Goal: Information Seeking & Learning: Learn about a topic

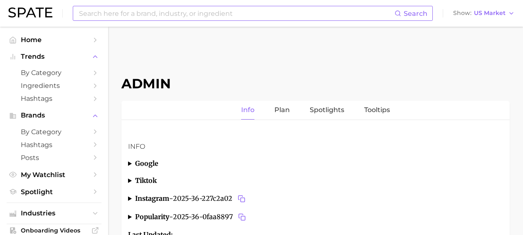
click at [124, 13] on input at bounding box center [236, 13] width 317 height 14
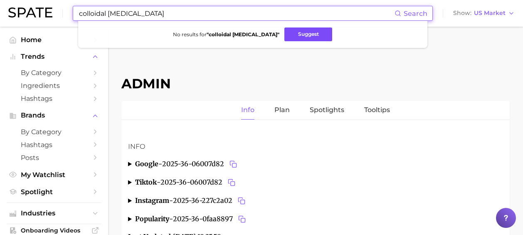
click at [306, 32] on button "Suggest" at bounding box center [309, 34] width 48 height 14
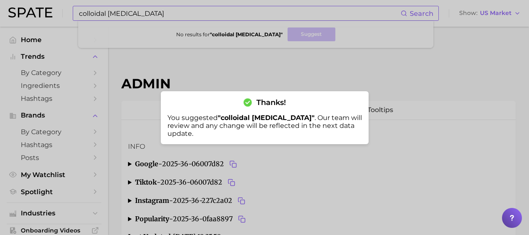
click at [136, 13] on div at bounding box center [264, 117] width 529 height 235
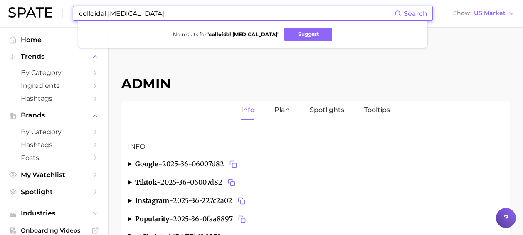
drag, startPoint x: 136, startPoint y: 13, endPoint x: 170, endPoint y: 14, distance: 34.5
click at [170, 14] on input "colloidal [MEDICAL_DATA]" at bounding box center [236, 13] width 317 height 14
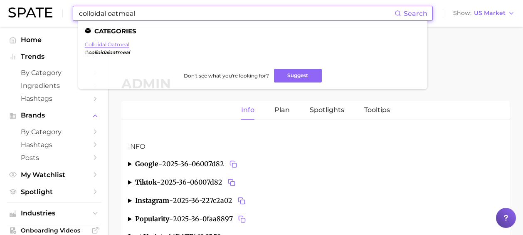
type input "colloidal oatmeal"
click at [115, 47] on link "colloidal oatmeal" at bounding box center [107, 44] width 45 height 6
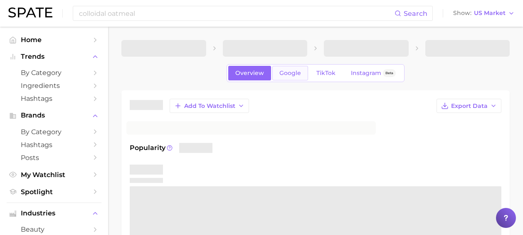
click at [286, 73] on span "Google" at bounding box center [291, 72] width 22 height 7
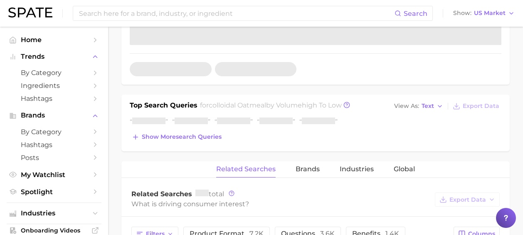
scroll to position [261, 0]
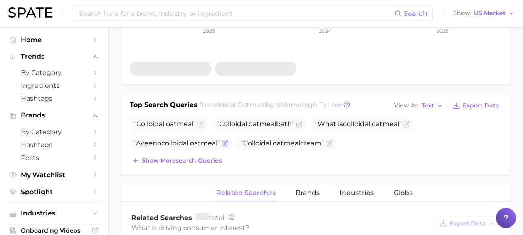
click at [205, 141] on span "oatmeal" at bounding box center [203, 143] width 27 height 8
click at [187, 161] on span "Show more search queries" at bounding box center [182, 160] width 80 height 7
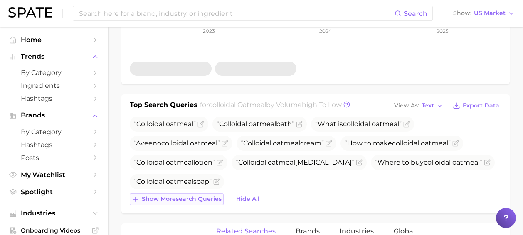
click at [186, 199] on span "Show more search queries" at bounding box center [182, 198] width 80 height 7
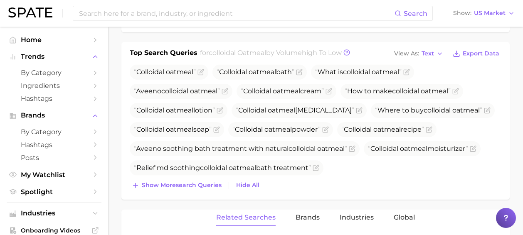
scroll to position [321, 0]
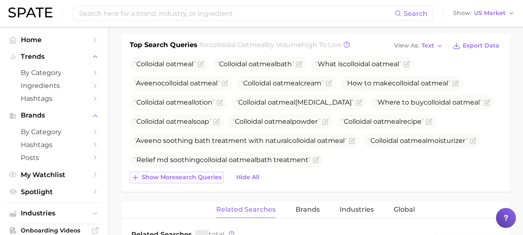
click at [189, 176] on span "Show more search queries" at bounding box center [182, 176] width 80 height 7
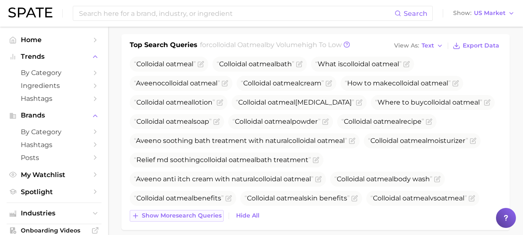
click at [189, 213] on span "Show more search queries" at bounding box center [182, 215] width 80 height 7
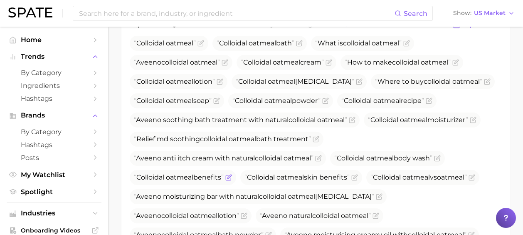
scroll to position [368, 0]
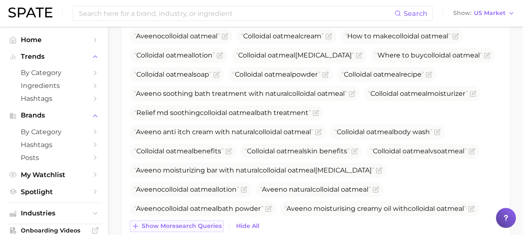
click at [189, 222] on span "Show more search queries" at bounding box center [182, 225] width 80 height 7
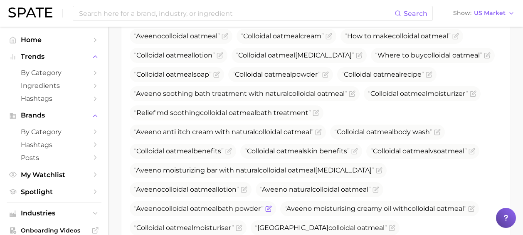
scroll to position [505, 0]
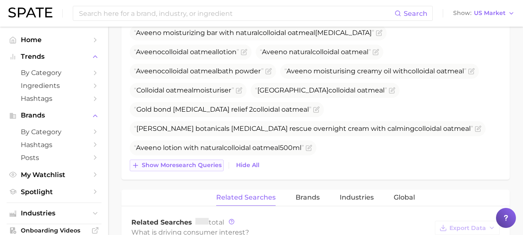
click at [192, 161] on span "Show more search queries" at bounding box center [182, 164] width 80 height 7
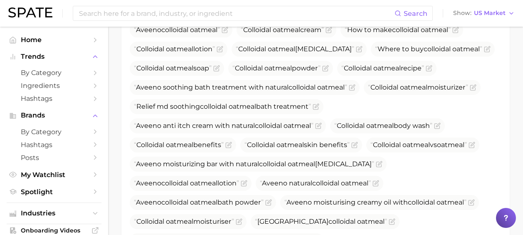
scroll to position [0, 0]
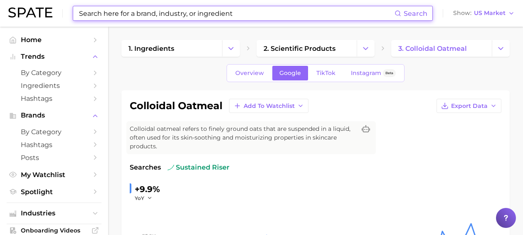
click at [156, 13] on input at bounding box center [236, 13] width 317 height 14
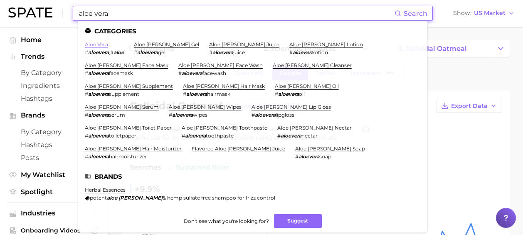
type input "aloe vera"
click at [98, 44] on link "aloe vera" at bounding box center [96, 44] width 23 height 6
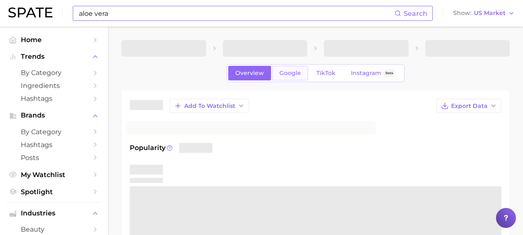
click at [296, 77] on link "Google" at bounding box center [290, 73] width 36 height 15
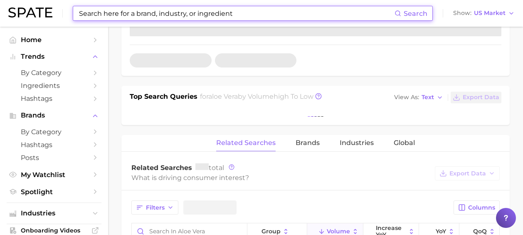
scroll to position [280, 0]
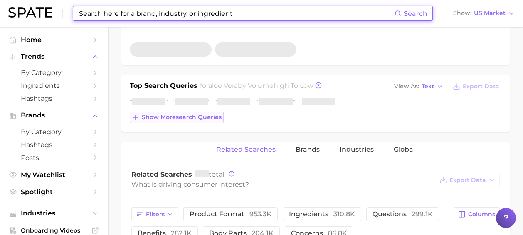
click at [183, 114] on span "Show more search queries" at bounding box center [182, 117] width 80 height 7
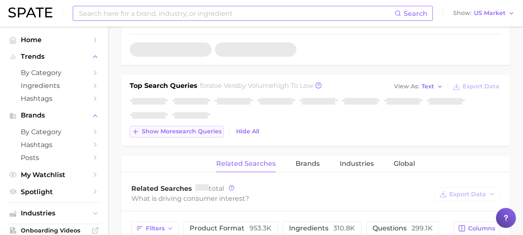
click at [188, 126] on button "Show more search queries" at bounding box center [177, 132] width 94 height 12
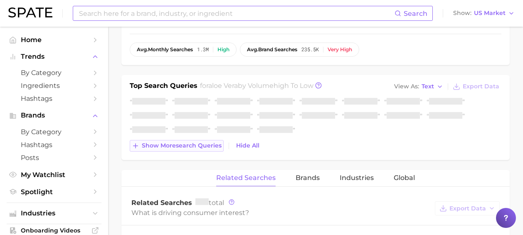
click at [185, 142] on span "Show more search queries" at bounding box center [182, 145] width 80 height 7
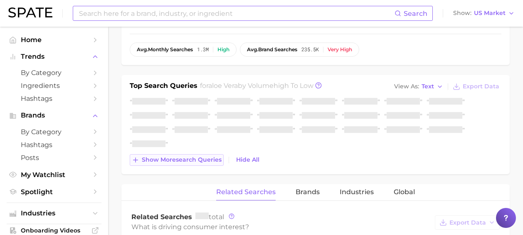
click at [185, 155] on button "Show more search queries" at bounding box center [177, 160] width 94 height 12
click at [190, 156] on span "Show more search queries" at bounding box center [182, 159] width 80 height 7
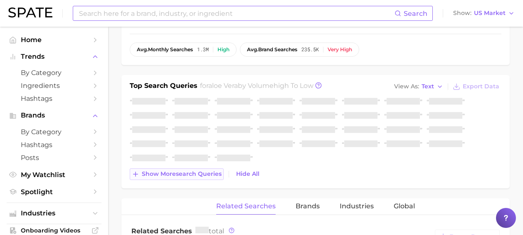
click at [185, 170] on span "Show more search queries" at bounding box center [182, 173] width 80 height 7
click at [189, 170] on span "Show more search queries" at bounding box center [182, 173] width 80 height 7
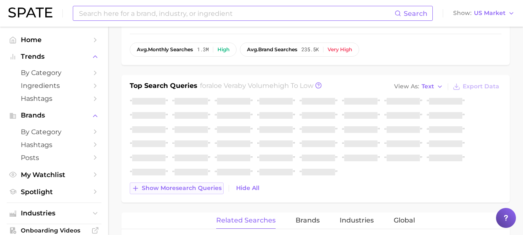
click at [191, 184] on span "Show more search queries" at bounding box center [182, 187] width 80 height 7
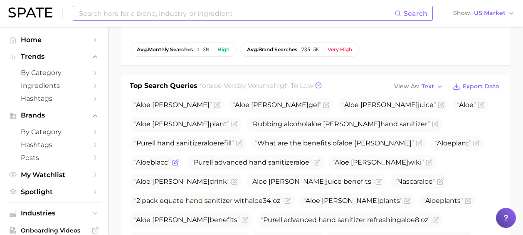
click at [179, 159] on icon "Flag as miscategorized or irrelevant" at bounding box center [175, 162] width 7 height 7
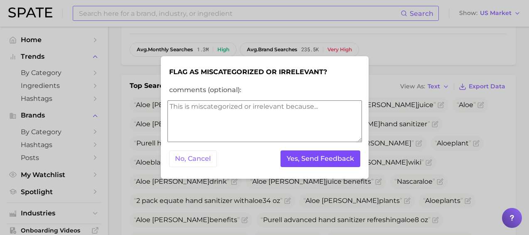
click at [323, 157] on button "Yes, Send Feedback" at bounding box center [321, 158] width 80 height 17
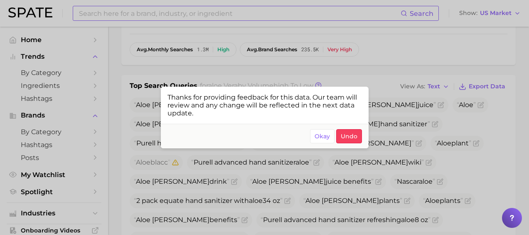
click at [411, 154] on div at bounding box center [264, 117] width 529 height 235
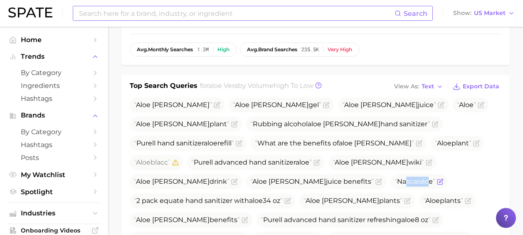
drag, startPoint x: 275, startPoint y: 173, endPoint x: 247, endPoint y: 176, distance: 28.5
click at [395, 176] on span "Nascar aloe" at bounding box center [415, 181] width 41 height 10
drag, startPoint x: 241, startPoint y: 173, endPoint x: 277, endPoint y: 171, distance: 35.8
click at [395, 177] on span "Nascar aloe" at bounding box center [415, 181] width 41 height 8
copy span "Nascar aloe"
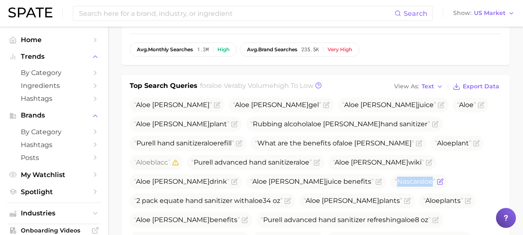
click at [439, 178] on icon "Flag as miscategorized or irrelevant" at bounding box center [441, 180] width 4 height 4
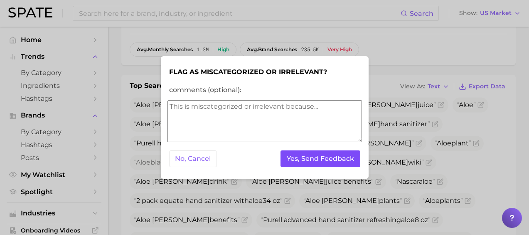
click at [302, 162] on button "Yes, Send Feedback" at bounding box center [321, 158] width 80 height 17
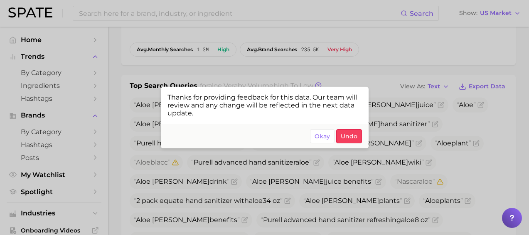
click at [409, 195] on div at bounding box center [264, 117] width 529 height 235
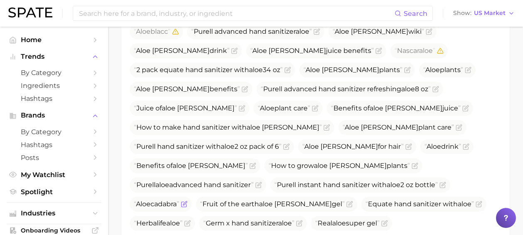
scroll to position [410, 0]
drag, startPoint x: 366, startPoint y: 157, endPoint x: 324, endPoint y: 162, distance: 43.2
click at [192, 197] on span "Aloe cadabra" at bounding box center [161, 204] width 62 height 15
drag, startPoint x: 325, startPoint y: 156, endPoint x: 366, endPoint y: 158, distance: 40.8
click at [179, 200] on span "Aloe cadabra" at bounding box center [156, 204] width 45 height 8
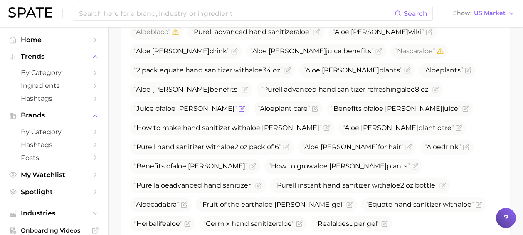
copy span "Aloe cadabra"
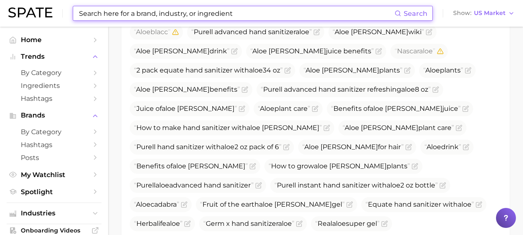
drag, startPoint x: 262, startPoint y: 13, endPoint x: 30, endPoint y: 2, distance: 233.2
click at [31, 2] on div "Search Show US Market" at bounding box center [261, 13] width 507 height 27
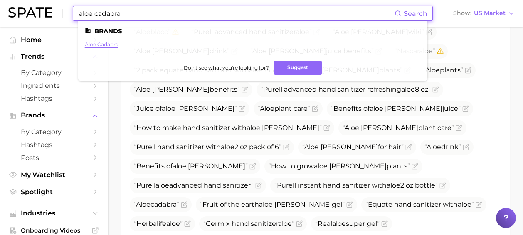
type input "aloe cadabra"
click at [92, 46] on link "aloe cadabra" at bounding box center [102, 44] width 34 height 6
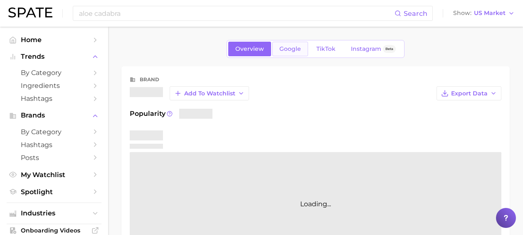
click at [286, 47] on span "Google" at bounding box center [291, 48] width 22 height 7
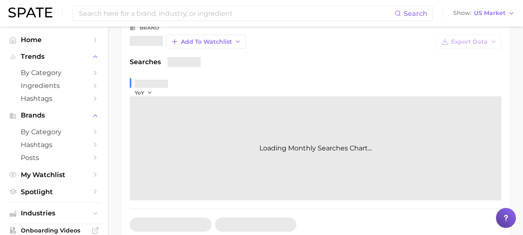
scroll to position [274, 0]
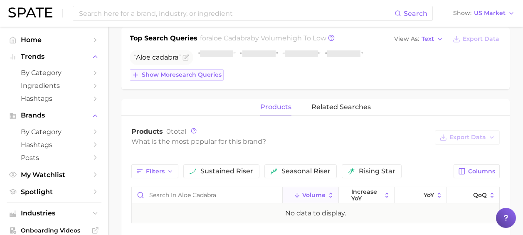
click at [170, 74] on span "Show more search queries" at bounding box center [182, 74] width 80 height 7
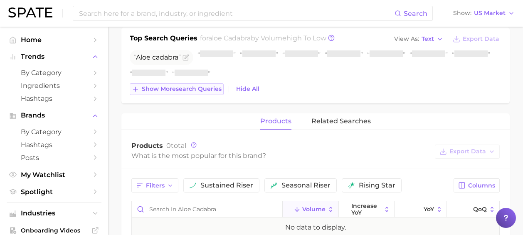
drag, startPoint x: 188, startPoint y: 90, endPoint x: 202, endPoint y: 101, distance: 17.1
click at [188, 90] on span "Show more search queries" at bounding box center [182, 88] width 80 height 7
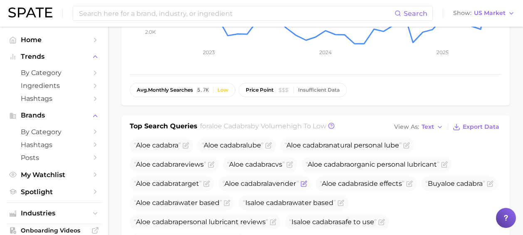
scroll to position [21, 0]
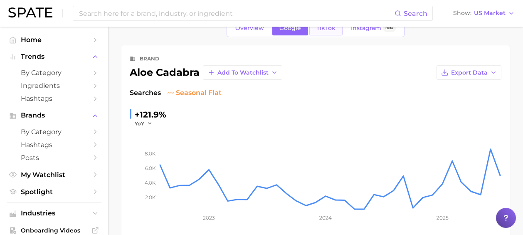
click at [320, 33] on link "TikTok" at bounding box center [325, 28] width 33 height 15
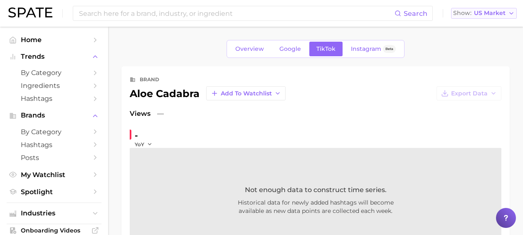
click at [488, 11] on span "US Market" at bounding box center [490, 13] width 32 height 5
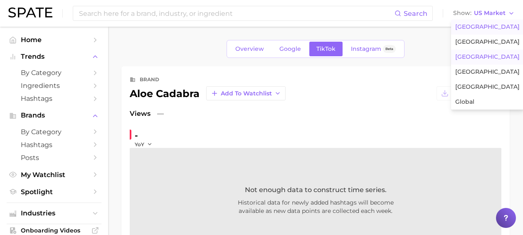
click at [484, 54] on button "[GEOGRAPHIC_DATA]" at bounding box center [487, 56] width 73 height 15
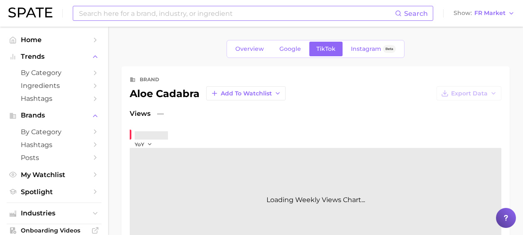
click at [206, 16] on input at bounding box center [236, 13] width 317 height 14
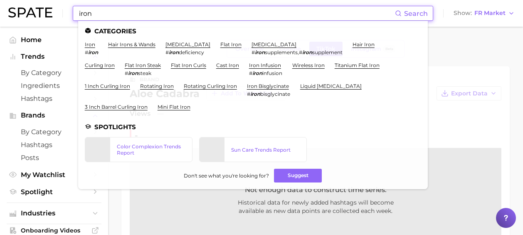
type input "iron"
click at [83, 45] on ul "Categories iron # iron hair irons & wands iron deficiency # iron deficiency fla…" at bounding box center [253, 105] width 350 height 168
click at [92, 46] on link "iron" at bounding box center [90, 44] width 10 height 6
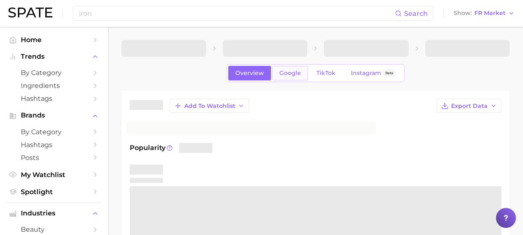
click at [294, 73] on span "Google" at bounding box center [291, 72] width 22 height 7
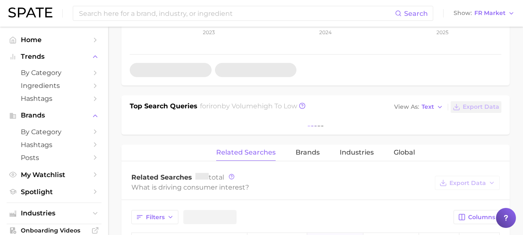
scroll to position [270, 0]
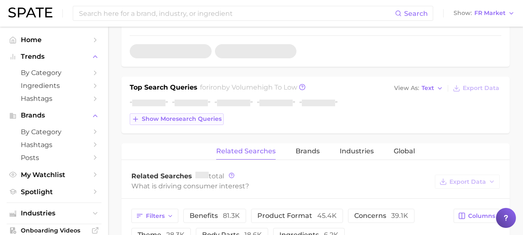
click at [197, 124] on button "Show more search queries" at bounding box center [177, 119] width 94 height 12
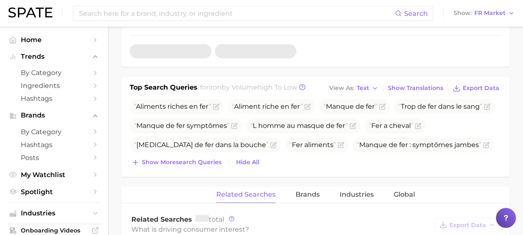
click at [191, 156] on div "Aliments riches en fer Aliment riche en fer Manque de fer Trop de fer dans le s…" at bounding box center [316, 133] width 372 height 69
click at [204, 161] on span "Show more search queries" at bounding box center [182, 161] width 80 height 7
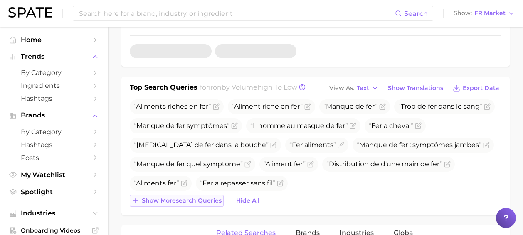
click at [200, 200] on span "Show more search queries" at bounding box center [182, 200] width 80 height 7
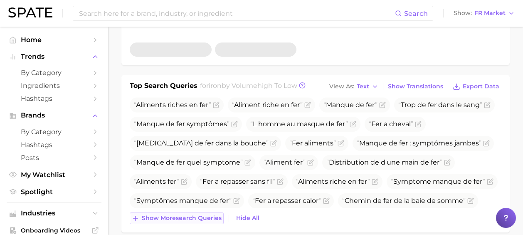
click at [198, 215] on span "Show more search queries" at bounding box center [182, 217] width 80 height 7
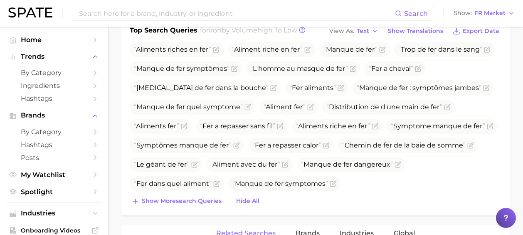
scroll to position [345, 0]
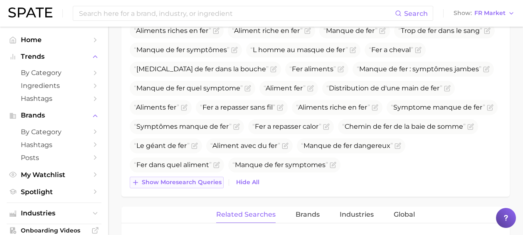
click at [193, 182] on span "Show more search queries" at bounding box center [182, 181] width 80 height 7
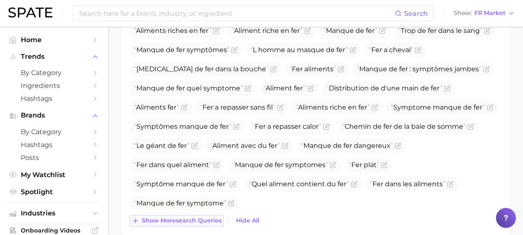
click at [195, 223] on span "Show more search queries" at bounding box center [182, 220] width 80 height 7
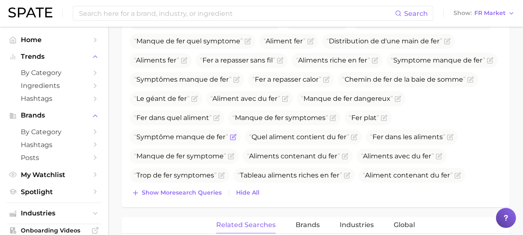
scroll to position [397, 0]
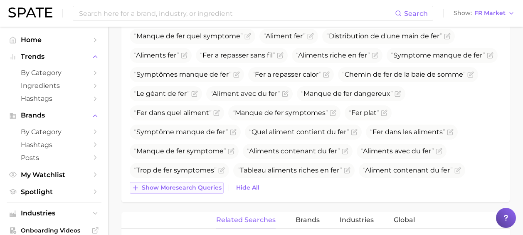
click at [197, 191] on button "Show more search queries" at bounding box center [177, 188] width 94 height 12
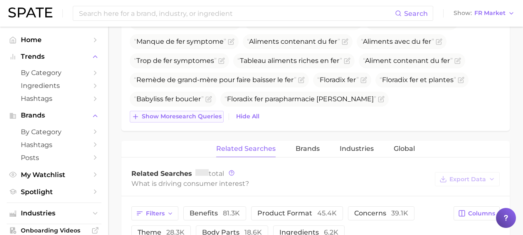
scroll to position [509, 0]
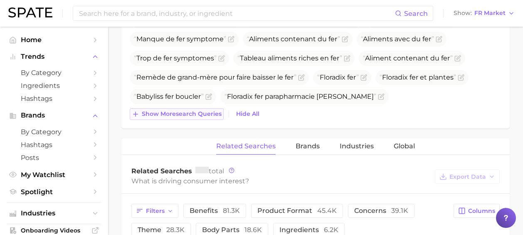
click at [198, 110] on span "Show more search queries" at bounding box center [182, 113] width 80 height 7
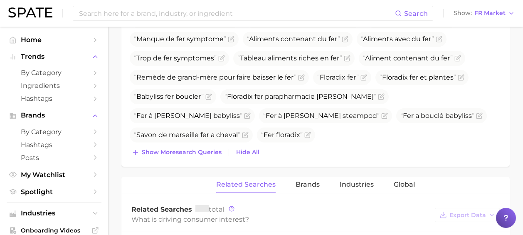
click at [195, 144] on div "Aliments riches en fer Aliment riche en fer Manque de fer Trop de fer dans le s…" at bounding box center [316, 8] width 372 height 299
click at [195, 151] on span "Show more search queries" at bounding box center [182, 151] width 80 height 7
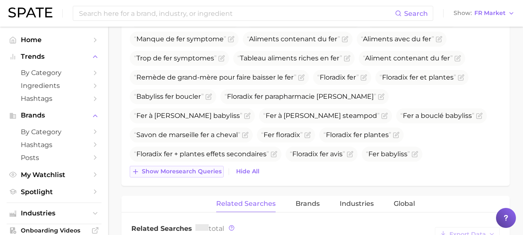
click at [199, 168] on span "Show more search queries" at bounding box center [182, 171] width 80 height 7
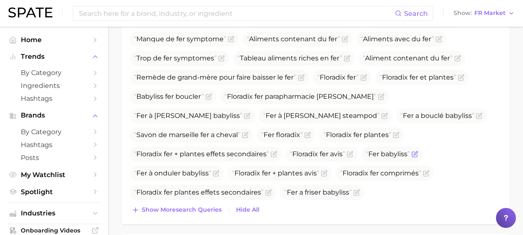
click at [412, 155] on icon "Flag as miscategorized or irrelevant" at bounding box center [415, 154] width 7 height 7
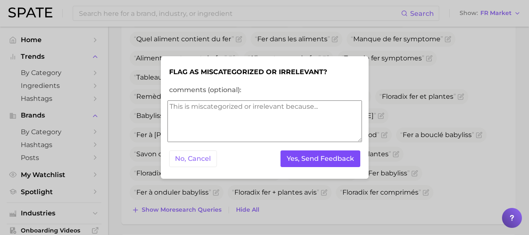
click at [299, 158] on button "Yes, Send Feedback" at bounding box center [321, 158] width 80 height 17
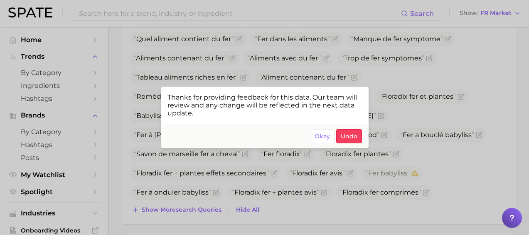
click at [467, 155] on div at bounding box center [264, 117] width 529 height 235
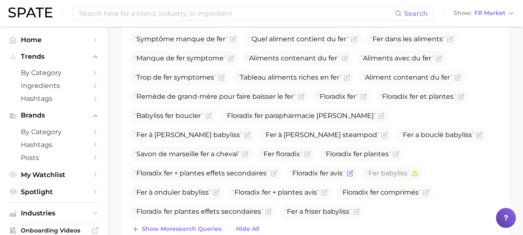
scroll to position [492, 0]
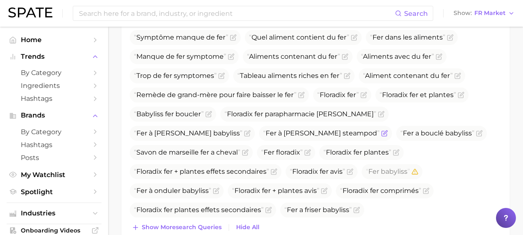
click at [384, 133] on icon "Flag as miscategorized or irrelevant" at bounding box center [386, 132] width 4 height 4
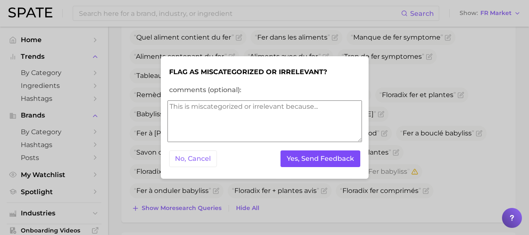
click at [314, 156] on button "Yes, Send Feedback" at bounding box center [321, 158] width 80 height 17
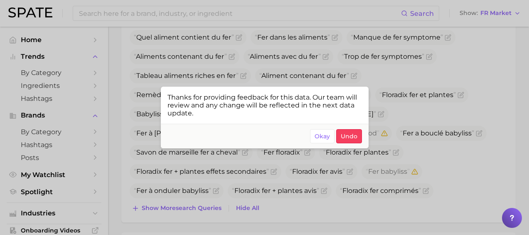
click at [277, 193] on div at bounding box center [264, 117] width 529 height 235
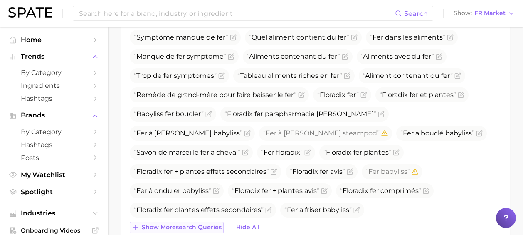
click at [171, 227] on span "Show more search queries" at bounding box center [182, 226] width 80 height 7
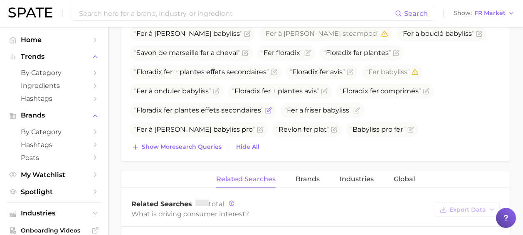
scroll to position [606, 0]
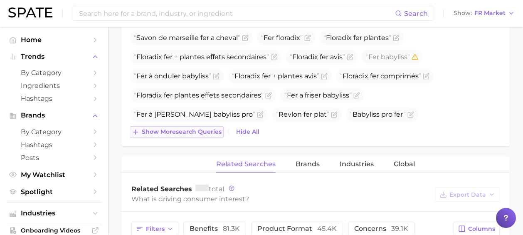
click at [175, 131] on span "Show more search queries" at bounding box center [182, 131] width 80 height 7
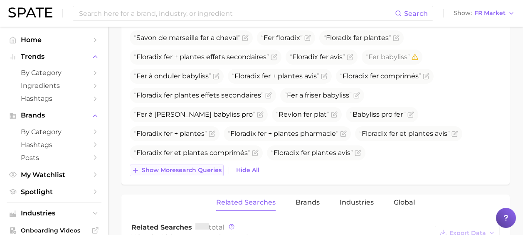
click at [183, 173] on button "Show more search queries" at bounding box center [177, 170] width 94 height 12
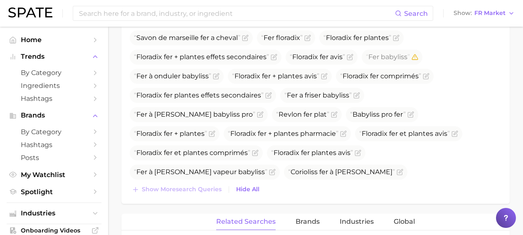
click at [200, 226] on icon "Flag as miscategorized or irrelevant" at bounding box center [197, 229] width 7 height 7
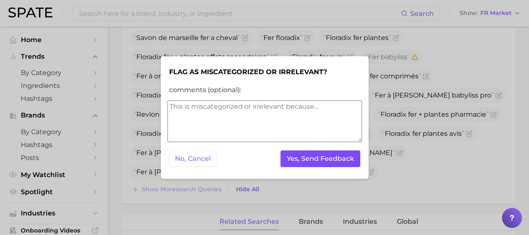
click at [302, 164] on button "Yes, Send Feedback" at bounding box center [321, 158] width 80 height 17
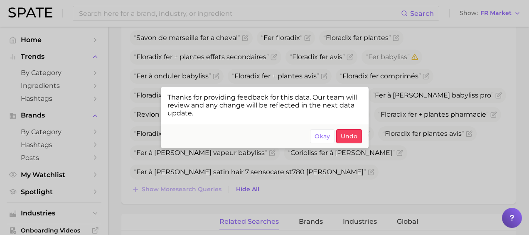
click at [405, 174] on div at bounding box center [264, 117] width 529 height 235
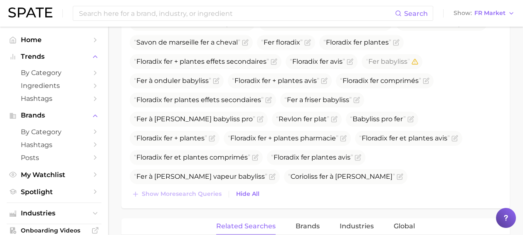
scroll to position [601, 0]
click at [332, 117] on icon "Flag as miscategorized or irrelevant" at bounding box center [334, 119] width 5 height 5
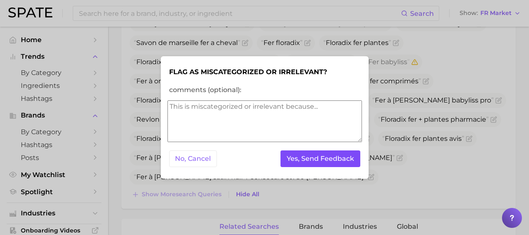
click at [313, 158] on button "Yes, Send Feedback" at bounding box center [321, 158] width 80 height 17
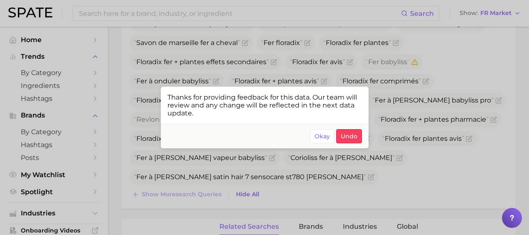
click at [167, 33] on div at bounding box center [264, 117] width 529 height 235
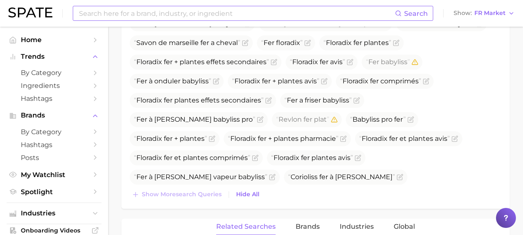
click at [158, 17] on input at bounding box center [236, 13] width 317 height 14
click at [469, 15] on span "Show" at bounding box center [463, 13] width 18 height 5
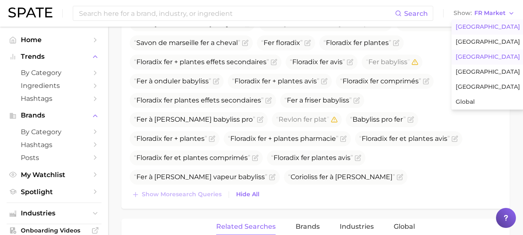
click at [471, 29] on span "[GEOGRAPHIC_DATA]" at bounding box center [488, 26] width 64 height 7
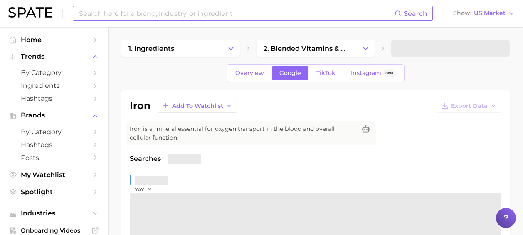
click at [284, 14] on input at bounding box center [236, 13] width 317 height 14
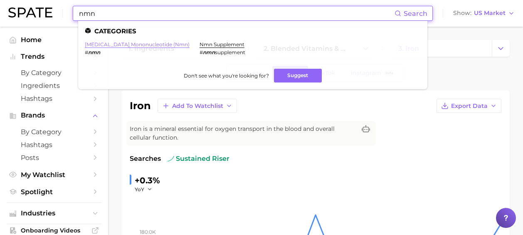
click at [95, 44] on link "[MEDICAL_DATA] mononucleotide (nmn)" at bounding box center [137, 44] width 105 height 6
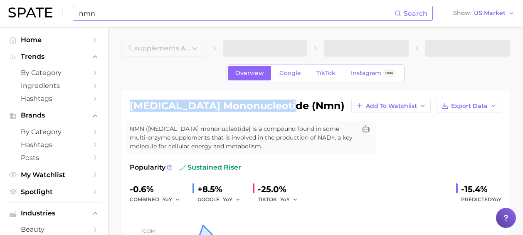
drag, startPoint x: 287, startPoint y: 106, endPoint x: 132, endPoint y: 107, distance: 154.7
click at [132, 107] on h1 "[MEDICAL_DATA] mononucleotide (nmn)" at bounding box center [237, 106] width 215 height 10
drag, startPoint x: 322, startPoint y: 104, endPoint x: 124, endPoint y: 110, distance: 198.1
click at [124, 110] on div "nicotinamide mononucleotide (nmn) Add to Watchlist Export Data NMN (nicotinamid…" at bounding box center [315, 203] width 388 height 226
copy h1 "[MEDICAL_DATA] mononucleotide (nmn)"
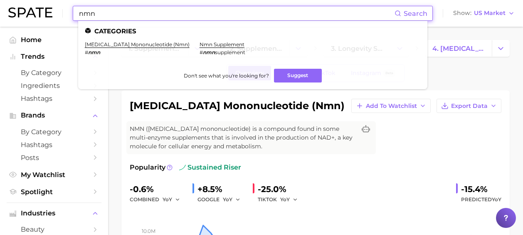
drag, startPoint x: 229, startPoint y: 18, endPoint x: 32, endPoint y: 8, distance: 197.4
click at [42, 10] on div "nmn Search Categories [MEDICAL_DATA] mononucleotide (nmn) # nmn nmn supplement …" at bounding box center [261, 13] width 507 height 27
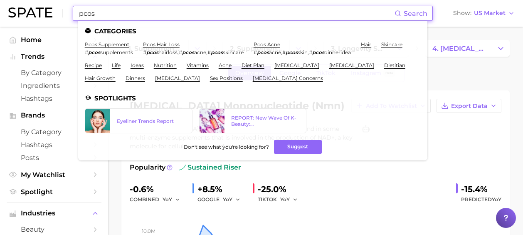
drag, startPoint x: 101, startPoint y: 17, endPoint x: 62, endPoint y: 15, distance: 39.5
click at [63, 15] on div "pcos Search Categories pcos supplement # pcos supplements pcos hair loss # pcos…" at bounding box center [261, 13] width 507 height 27
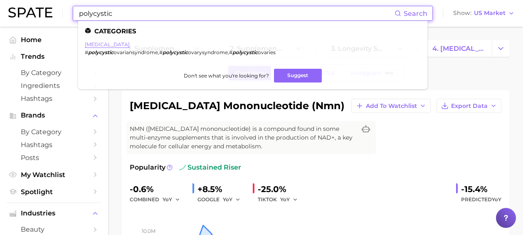
type input "polycystic"
click at [130, 44] on link "[MEDICAL_DATA]" at bounding box center [107, 44] width 45 height 6
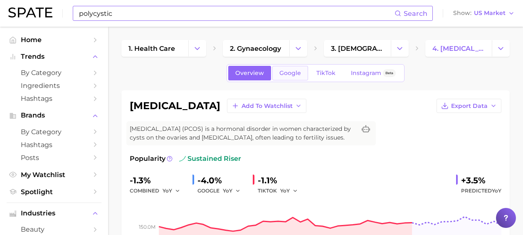
click at [289, 71] on span "Google" at bounding box center [291, 72] width 22 height 7
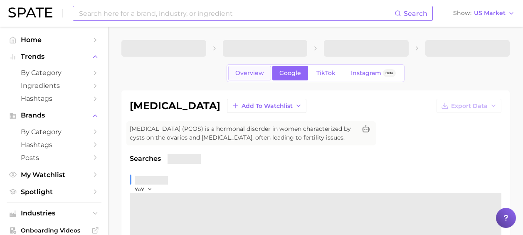
click at [266, 76] on link "Overview" at bounding box center [249, 73] width 43 height 15
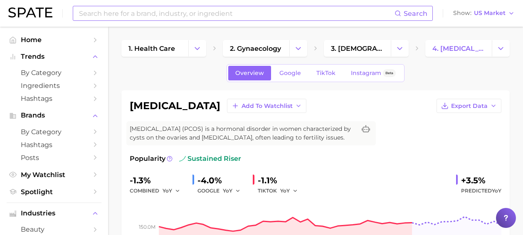
click at [114, 18] on input at bounding box center [236, 13] width 317 height 14
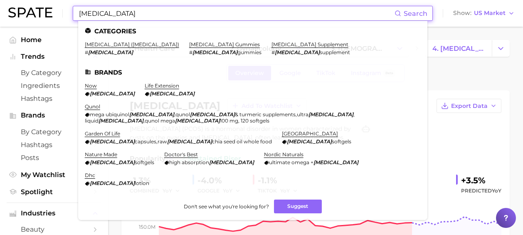
drag, startPoint x: 57, startPoint y: 11, endPoint x: 17, endPoint y: 11, distance: 39.1
click at [18, 11] on div "coq10 Search Categories coenzyme q10 (coq10) # coq10 coq10 gummies # coq10 gumm…" at bounding box center [261, 13] width 507 height 27
paste input "nac"
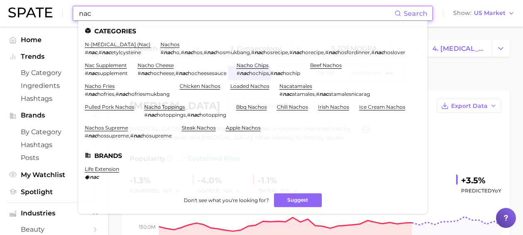
drag, startPoint x: 109, startPoint y: 14, endPoint x: 22, endPoint y: 12, distance: 86.5
click at [22, 12] on div "nac Search Categories n-acetylcysteine (nac) # nac , # nac etylcysteine nachos …" at bounding box center [261, 13] width 507 height 27
paste input "pdlla"
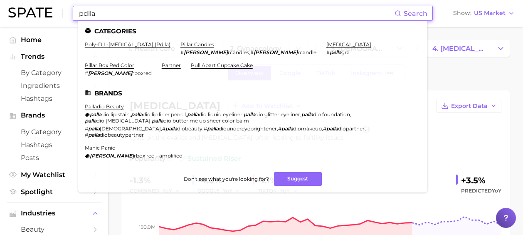
paste input "nmn"
drag, startPoint x: 116, startPoint y: 16, endPoint x: -12, endPoint y: 7, distance: 128.8
click at [0, 7] on html "pdlla Search Categories poly-d,l-lactic acid (pdlla) pillar candles # pilla rca…" at bounding box center [261, 117] width 523 height 235
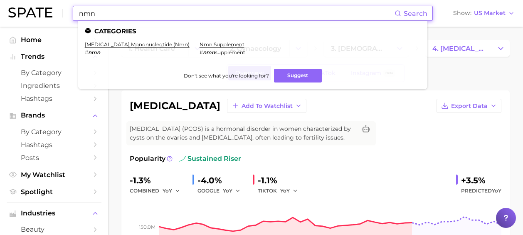
paste input "msm"
drag, startPoint x: 82, startPoint y: 18, endPoint x: 5, endPoint y: 16, distance: 77.0
click at [6, 16] on header "nmn Search Categories [MEDICAL_DATA] mononucleotide (nmn) # nmn nmn supplement …" at bounding box center [261, 13] width 523 height 27
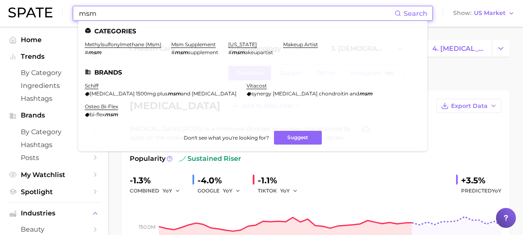
paste input "pdrn"
drag, startPoint x: 59, startPoint y: 12, endPoint x: -71, endPoint y: 4, distance: 130.8
click at [0, 4] on html "msm Search Categories methylsulfonylmethane (msm) # msm msm supplement # msm su…" at bounding box center [261, 117] width 523 height 235
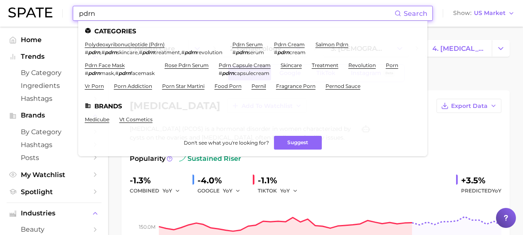
type input "pdrn"
click at [493, 13] on span "US Market" at bounding box center [490, 13] width 32 height 5
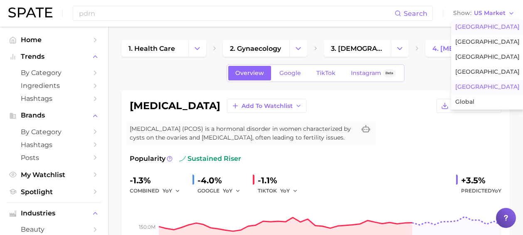
click at [482, 80] on button "[GEOGRAPHIC_DATA]" at bounding box center [487, 86] width 73 height 15
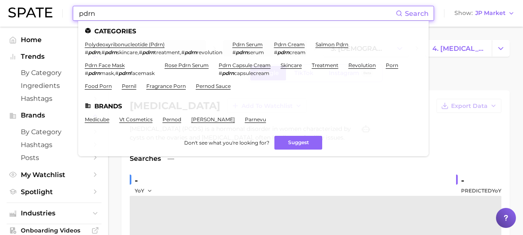
click at [102, 17] on input "pdrn" at bounding box center [237, 13] width 318 height 14
drag, startPoint x: 115, startPoint y: 16, endPoint x: 44, endPoint y: 5, distance: 72.4
click at [52, 10] on div "pdrn Search Categories polydeoxyribonucleotide (pdrn) # pdrn , # pdrn skincare …" at bounding box center [261, 13] width 507 height 27
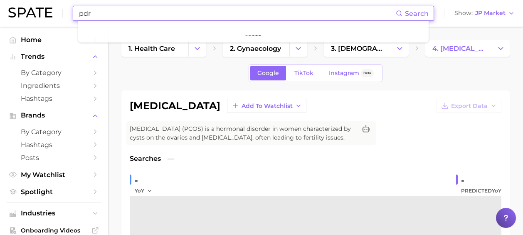
type input "pdrn"
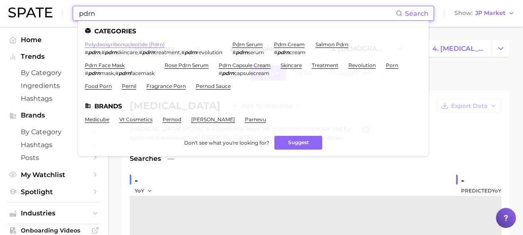
click at [129, 46] on link "polydeoxyribonucleotide (pdrn)" at bounding box center [125, 44] width 80 height 6
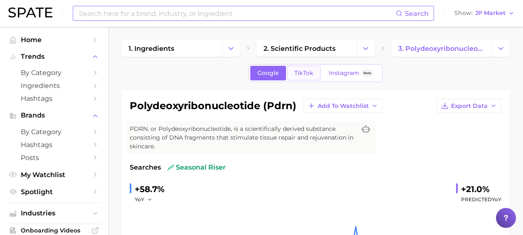
click at [304, 74] on span "TikTok" at bounding box center [303, 72] width 19 height 7
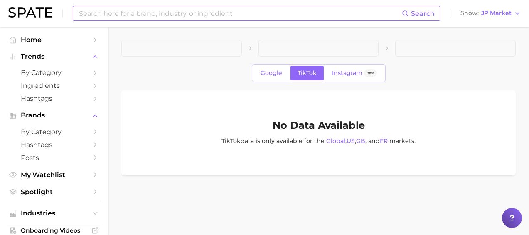
click at [278, 65] on div "Google TikTok Instagram Beta" at bounding box center [319, 73] width 134 height 18
click at [274, 72] on span "Google" at bounding box center [272, 72] width 22 height 7
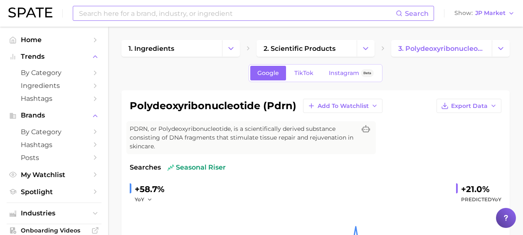
click at [112, 15] on input at bounding box center [237, 13] width 318 height 14
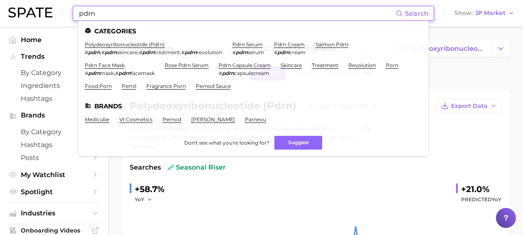
click at [100, 17] on input "pdrn" at bounding box center [237, 13] width 318 height 14
drag, startPoint x: 54, startPoint y: 4, endPoint x: 23, endPoint y: -2, distance: 31.3
click at [23, 0] on html "pdrn Search Categories polydeoxyribonucleotide (pdrn) # pdrn , # pdrn skincare …" at bounding box center [261, 117] width 523 height 235
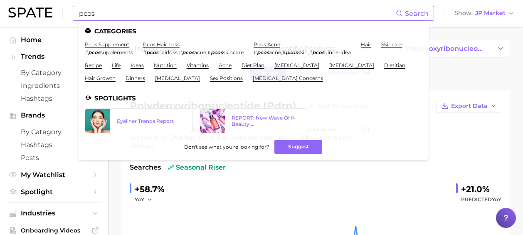
click at [122, 16] on input "pcos" at bounding box center [237, 13] width 318 height 14
drag, startPoint x: 122, startPoint y: 16, endPoint x: 16, endPoint y: 17, distance: 106.1
click at [17, 17] on div "pcos Search Categories pcos supplement # pcos supplements pcos hair loss # pcos…" at bounding box center [261, 13] width 507 height 27
paste input "msm"
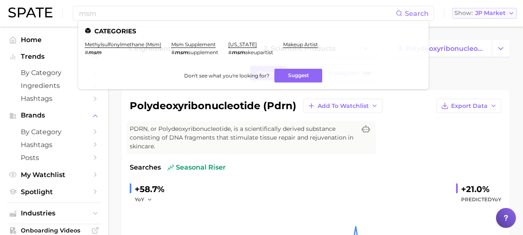
click at [479, 12] on span "JP Market" at bounding box center [490, 13] width 30 height 5
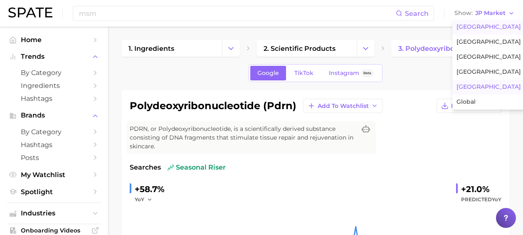
click at [480, 23] on span "[GEOGRAPHIC_DATA]" at bounding box center [489, 26] width 64 height 7
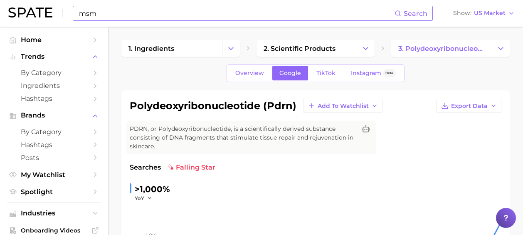
click at [102, 11] on input "msm" at bounding box center [236, 13] width 317 height 14
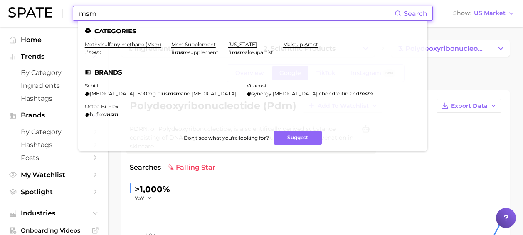
paste input "nmn"
drag, startPoint x: 127, startPoint y: 15, endPoint x: 19, endPoint y: 17, distance: 107.7
click at [19, 17] on div "msm Search Categories methylsulfonylmethane (msm) # msm msm supplement # msm su…" at bounding box center [261, 13] width 507 height 27
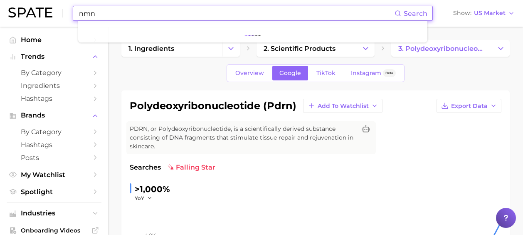
click at [131, 19] on input "nmn" at bounding box center [236, 13] width 317 height 14
drag, startPoint x: 130, startPoint y: 15, endPoint x: 49, endPoint y: 15, distance: 81.5
click at [49, 15] on div "nmn Search Show US Market" at bounding box center [261, 13] width 507 height 27
type input "nmn"
click at [129, 11] on input at bounding box center [236, 13] width 317 height 14
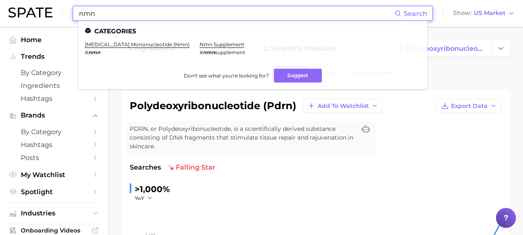
paste input "egcg"
drag, startPoint x: 112, startPoint y: 15, endPoint x: 26, endPoint y: 10, distance: 86.3
click at [28, 9] on div "nmn Search Categories [MEDICAL_DATA] mononucleotide (nmn) # nmn nmn supplement …" at bounding box center [261, 13] width 507 height 27
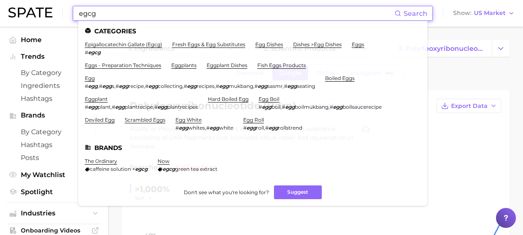
drag, startPoint x: 127, startPoint y: 16, endPoint x: 26, endPoint y: 16, distance: 101.5
click at [26, 16] on div "egcg Search Categories epigallocatechin gallate (egcg) # egcg fresh eggs & egg …" at bounding box center [261, 13] width 507 height 27
paste input "gaba"
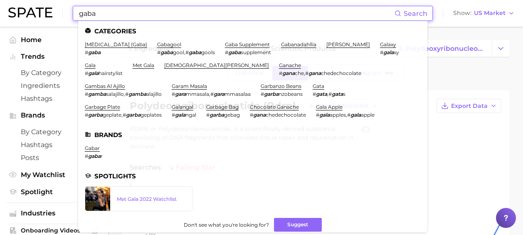
drag, startPoint x: 111, startPoint y: 15, endPoint x: 43, endPoint y: 6, distance: 67.9
click at [43, 6] on div "gaba Search Categories [MEDICAL_DATA] (gaba) # gaba gabagool # gaba gool , # ga…" at bounding box center [261, 13] width 507 height 27
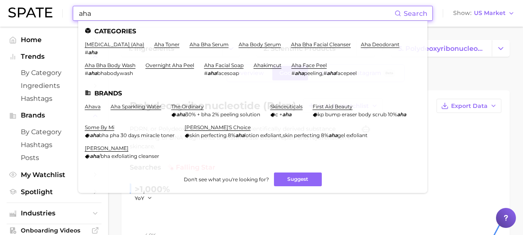
drag, startPoint x: 105, startPoint y: 12, endPoint x: -1, endPoint y: 9, distance: 106.1
click at [0, 9] on html "aha Search Categories [MEDICAL_DATA] (aha) # aha aha toner aha bha serum aha bo…" at bounding box center [261, 117] width 523 height 235
paste input "bhb"
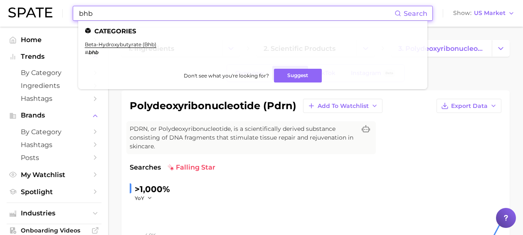
drag, startPoint x: 92, startPoint y: 15, endPoint x: -6, endPoint y: 12, distance: 97.8
click at [0, 12] on html "bhb Search Categories beta-hydroxybutyrate (bhb) # bhb Don't see what you're lo…" at bounding box center [261, 117] width 523 height 235
paste input "cla"
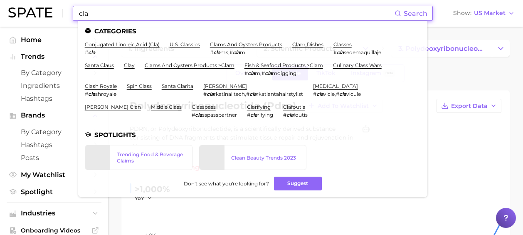
drag, startPoint x: 126, startPoint y: 15, endPoint x: -41, endPoint y: 12, distance: 166.8
click at [0, 12] on html "cla Search Categories conjugated linoleic acid (cla) # cla u.s. classics clams …" at bounding box center [261, 117] width 523 height 235
paste input "lh"
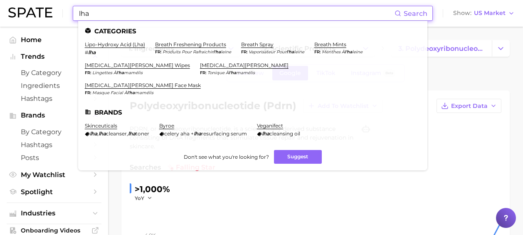
drag, startPoint x: 103, startPoint y: 13, endPoint x: 79, endPoint y: 13, distance: 24.1
click at [79, 13] on input "lha" at bounding box center [236, 13] width 317 height 14
paste input "msm"
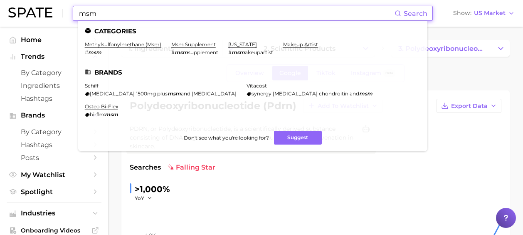
click at [123, 13] on input "msm" at bounding box center [236, 13] width 317 height 14
drag, startPoint x: 122, startPoint y: 13, endPoint x: 15, endPoint y: 13, distance: 106.9
click at [17, 13] on div "msm Search Categories methylsulfonylmethane (msm) # msm msm supplement # msm su…" at bounding box center [261, 13] width 507 height 27
paste input "nad"
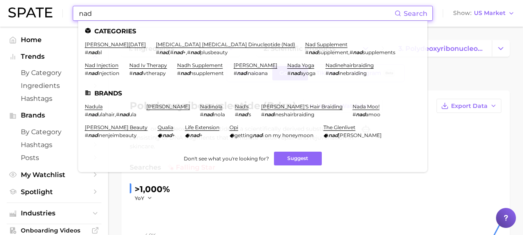
paste input "r"
drag, startPoint x: 127, startPoint y: 14, endPoint x: 15, endPoint y: 14, distance: 112.7
click at [16, 14] on div "nr Search Categories [PERSON_NAME][DATE] # nad al [MEDICAL_DATA] [MEDICAL_DATA]…" at bounding box center [261, 13] width 507 height 27
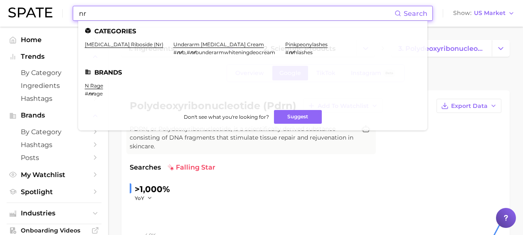
drag, startPoint x: 103, startPoint y: 16, endPoint x: 18, endPoint y: 9, distance: 85.5
click at [18, 9] on div "nr Search Categories [MEDICAL_DATA] riboside (nr) underarm [MEDICAL_DATA] cream…" at bounding box center [261, 13] width 507 height 27
paste input "pdrn"
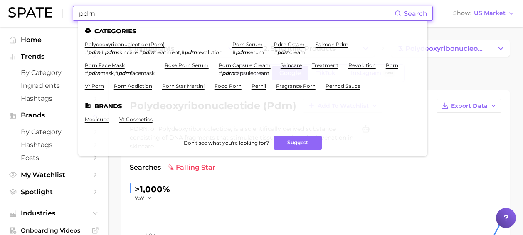
paste input "ha"
drag, startPoint x: 107, startPoint y: 12, endPoint x: 28, endPoint y: 12, distance: 79.0
click at [29, 11] on div "pdrn Search Categories polydeoxyribonucleotide (pdrn) # pdrn , # pdrn skincare …" at bounding box center [261, 13] width 507 height 27
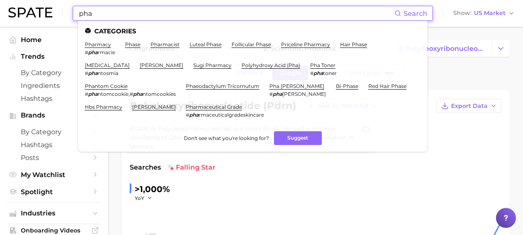
drag, startPoint x: 116, startPoint y: 15, endPoint x: 44, endPoint y: 7, distance: 72.4
click at [44, 7] on div "pha Search Categories pharmacy # pha rmacie phase pharmacist luteal phase folli…" at bounding box center [261, 13] width 507 height 27
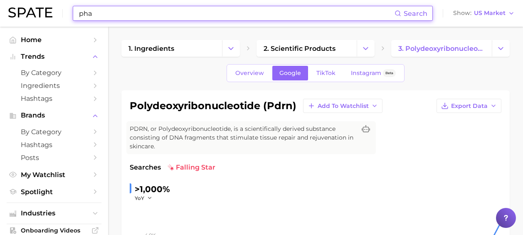
paste input "c"
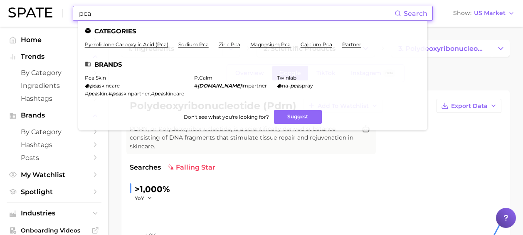
drag, startPoint x: 121, startPoint y: 10, endPoint x: 9, endPoint y: 5, distance: 112.4
click at [9, 5] on div "pca Search Categories pyrrolidone carboxylic acid (pca) sodium pca zinc pca mag…" at bounding box center [261, 13] width 507 height 27
paste input "sod"
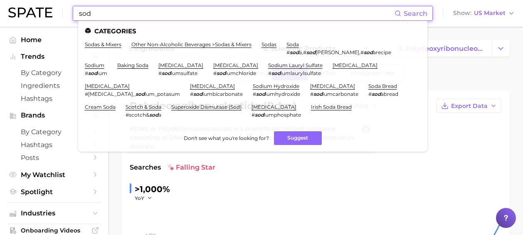
click at [78, 21] on ul "Categories sodas & mixers other non-alcoholic beverages > sodas & mixers sodas …" at bounding box center [252, 86] width 349 height 131
drag, startPoint x: 104, startPoint y: 18, endPoint x: 24, endPoint y: 1, distance: 81.6
click at [32, 7] on div "sod Search Categories sodas & mixers other non-alcoholic beverages > sodas & mi…" at bounding box center [261, 13] width 507 height 27
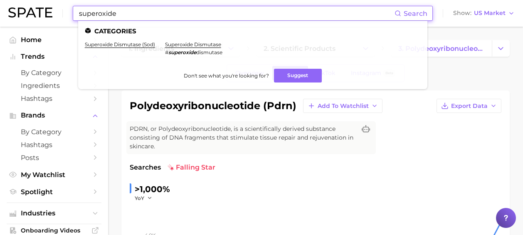
drag, startPoint x: 134, startPoint y: 17, endPoint x: 10, endPoint y: 10, distance: 124.5
click at [10, 10] on div "superoxide Search Categories superoxide dismutase (sod) superoxide dismutase # …" at bounding box center [261, 13] width 507 height 27
paste input "pcos"
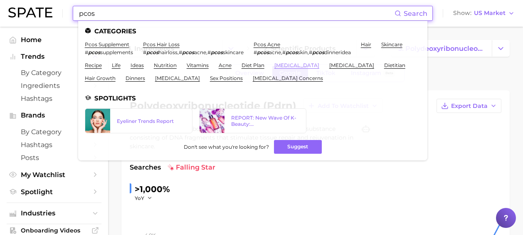
type input "pcos"
click at [319, 67] on link "[MEDICAL_DATA]" at bounding box center [297, 65] width 45 height 6
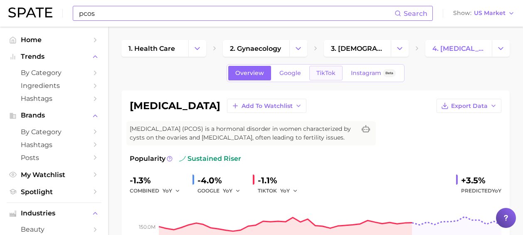
click at [324, 73] on span "TikTok" at bounding box center [326, 72] width 19 height 7
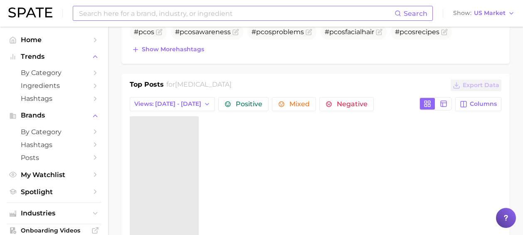
scroll to position [279, 0]
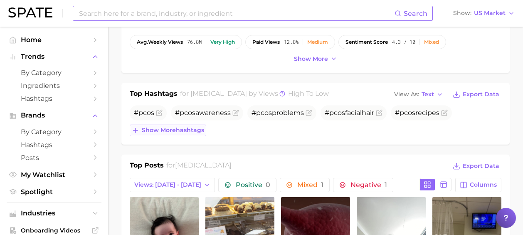
click at [176, 134] on span "Show more hashtags" at bounding box center [173, 129] width 62 height 7
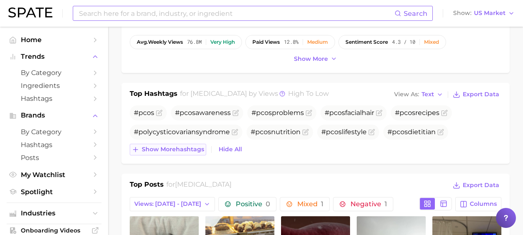
click at [186, 153] on span "Show more hashtags" at bounding box center [173, 149] width 62 height 7
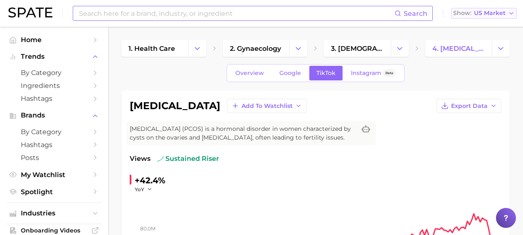
click at [502, 12] on span "US Market" at bounding box center [490, 13] width 32 height 5
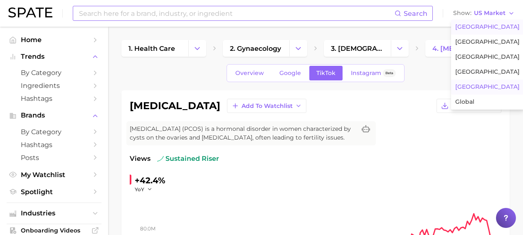
click at [492, 84] on button "[GEOGRAPHIC_DATA]" at bounding box center [487, 86] width 73 height 15
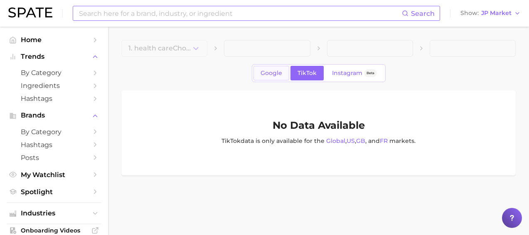
click at [274, 74] on span "Google" at bounding box center [272, 72] width 22 height 7
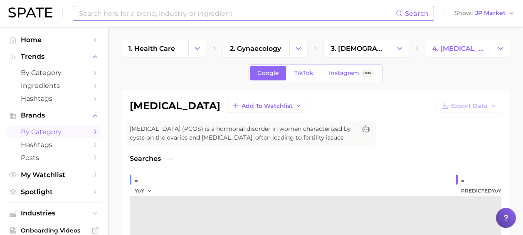
click at [75, 133] on span "by Category" at bounding box center [54, 132] width 67 height 8
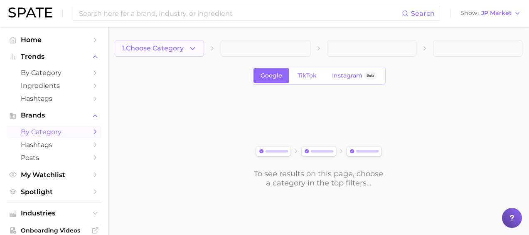
click at [144, 46] on span "1. Choose Category" at bounding box center [153, 48] width 62 height 7
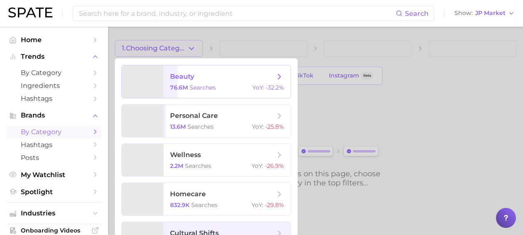
drag, startPoint x: 160, startPoint y: 56, endPoint x: 178, endPoint y: 72, distance: 23.3
click at [178, 72] on span "beauty" at bounding box center [222, 76] width 105 height 9
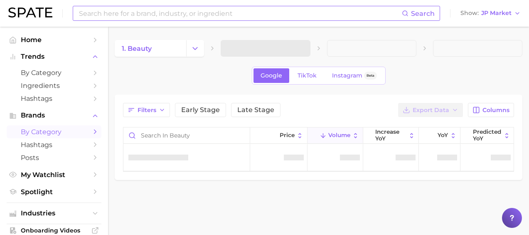
click at [165, 17] on input at bounding box center [240, 13] width 324 height 14
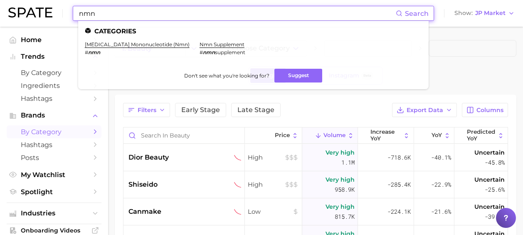
drag, startPoint x: 161, startPoint y: 16, endPoint x: 53, endPoint y: 1, distance: 108.8
click at [53, 1] on div "nmn Search Categories [MEDICAL_DATA] mononucleotide (nmn) # nmn nmn supplement …" at bounding box center [261, 13] width 507 height 27
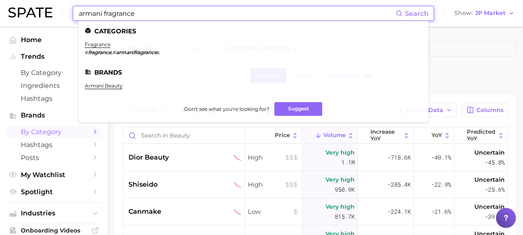
drag, startPoint x: 160, startPoint y: 13, endPoint x: 12, endPoint y: 1, distance: 148.1
click at [16, 3] on div "armani fragrance Search Categories fragrance # fragrance , # armanifragrance s …" at bounding box center [261, 13] width 507 height 27
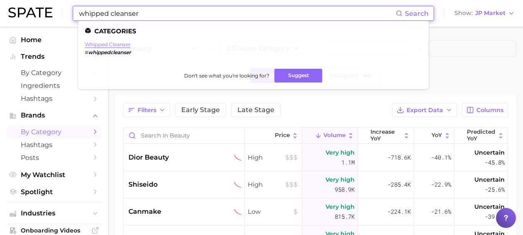
type input "whipped cleanser"
click at [128, 44] on link "whipped cleanser" at bounding box center [108, 44] width 46 height 6
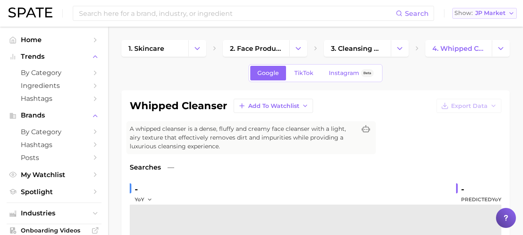
click at [488, 8] on button "Show JP Market" at bounding box center [485, 13] width 64 height 11
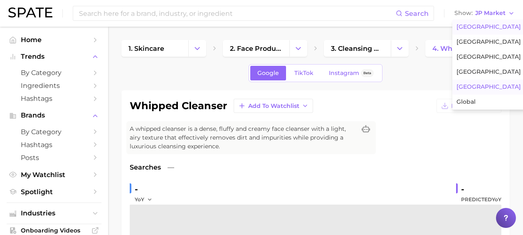
click at [482, 25] on span "[GEOGRAPHIC_DATA]" at bounding box center [489, 26] width 64 height 7
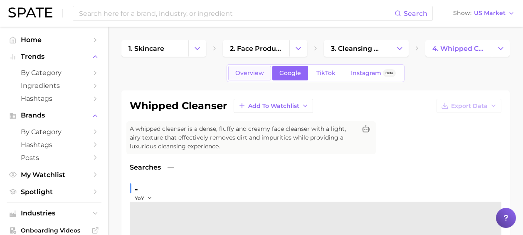
click at [254, 70] on span "Overview" at bounding box center [249, 72] width 29 height 7
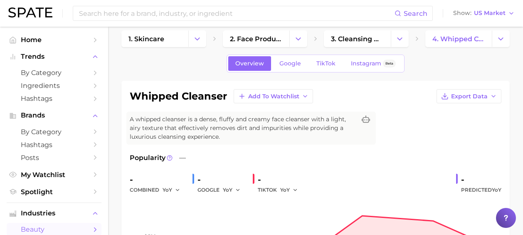
scroll to position [2, 0]
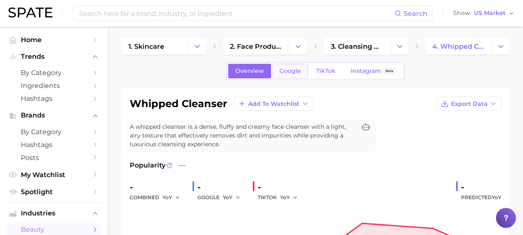
click at [295, 77] on link "Google" at bounding box center [290, 71] width 36 height 15
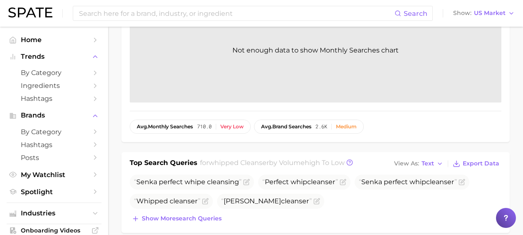
scroll to position [329, 0]
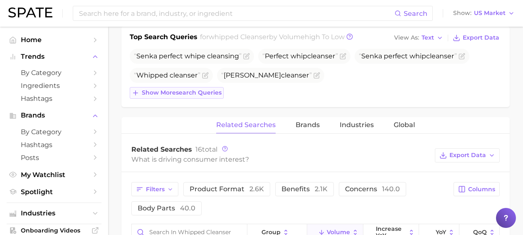
click at [188, 89] on span "Show more search queries" at bounding box center [182, 92] width 80 height 7
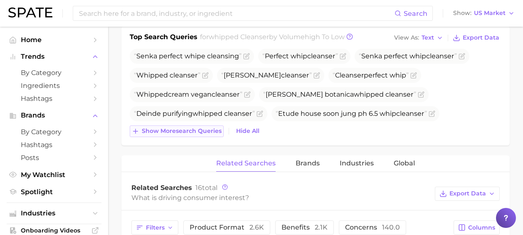
click at [202, 126] on button "Show more search queries" at bounding box center [177, 131] width 94 height 12
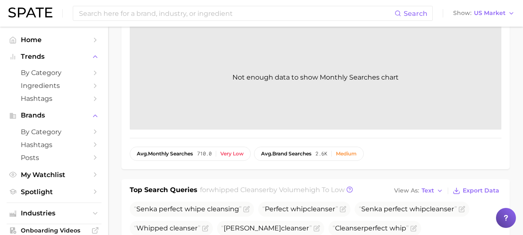
scroll to position [0, 0]
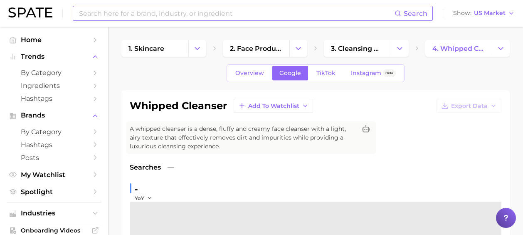
click at [210, 15] on input at bounding box center [236, 13] width 317 height 14
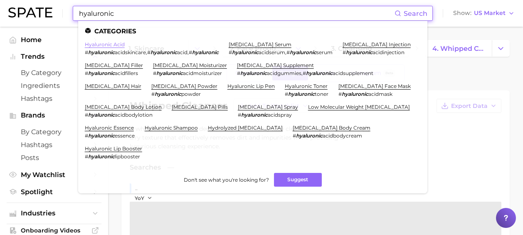
type input "hyaluronic"
click at [104, 45] on link "hyaluronic acid" at bounding box center [105, 44] width 40 height 6
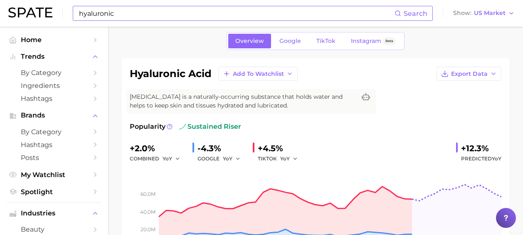
scroll to position [32, 0]
click at [288, 45] on span "Google" at bounding box center [291, 41] width 22 height 7
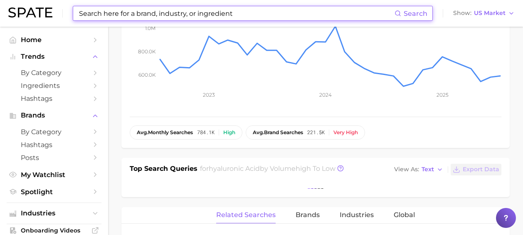
scroll to position [311, 0]
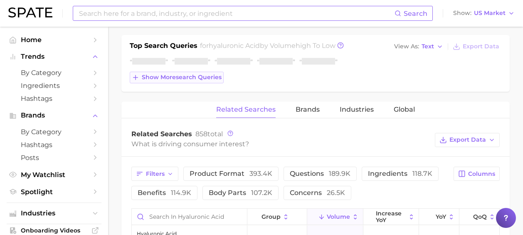
click at [188, 77] on span "Show more search queries" at bounding box center [182, 77] width 80 height 7
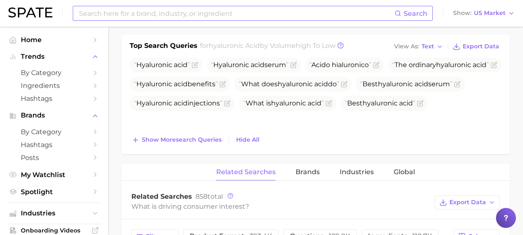
click at [119, 16] on input at bounding box center [236, 13] width 317 height 14
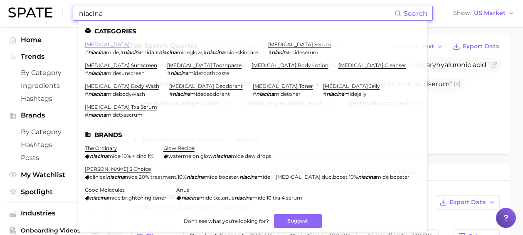
type input "niacina"
click at [95, 45] on link "[MEDICAL_DATA]" at bounding box center [107, 44] width 45 height 6
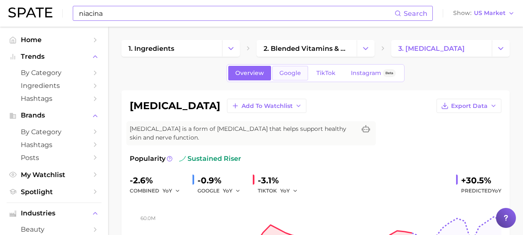
click at [289, 68] on link "Google" at bounding box center [290, 73] width 36 height 15
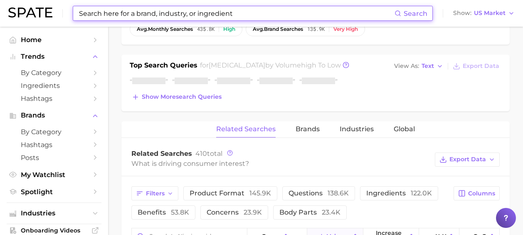
scroll to position [293, 0]
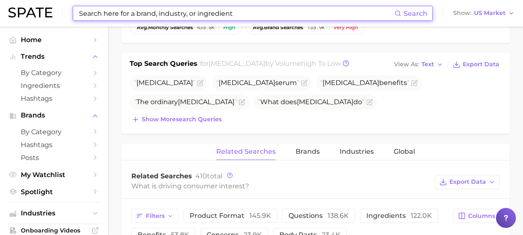
click at [193, 102] on div "Top Search Queries for [MEDICAL_DATA] by Volume high to low View As Text Export…" at bounding box center [315, 93] width 388 height 81
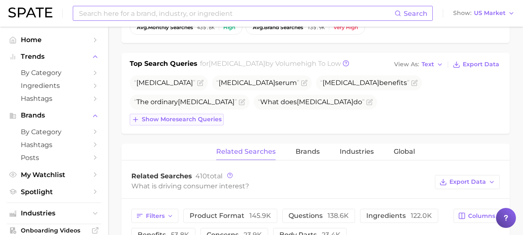
click at [213, 119] on span "Show more search queries" at bounding box center [182, 119] width 80 height 7
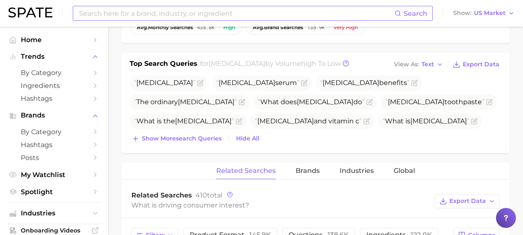
drag, startPoint x: 216, startPoint y: 146, endPoint x: 216, endPoint y: 151, distance: 5.4
click at [216, 146] on div "Top Search Queries for [MEDICAL_DATA] by Volume high to low View As Text Export…" at bounding box center [315, 103] width 388 height 100
click at [213, 145] on div "Top Search Queries for [MEDICAL_DATA] by Volume high to low View As Text Export…" at bounding box center [315, 103] width 388 height 100
click at [210, 139] on span "Show more search queries" at bounding box center [182, 138] width 80 height 7
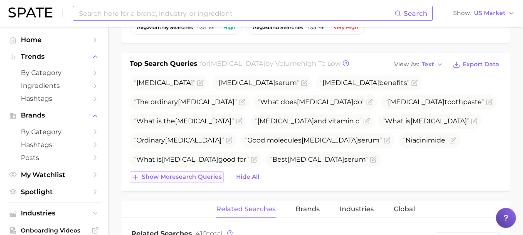
click at [211, 174] on span "Show more search queries" at bounding box center [182, 176] width 80 height 7
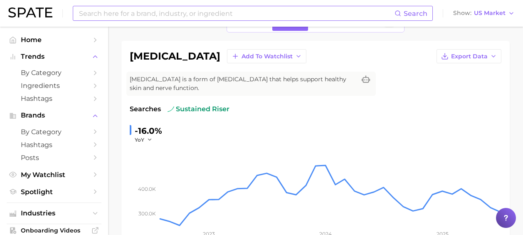
scroll to position [35, 0]
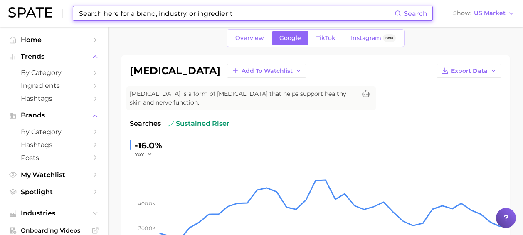
click at [131, 12] on input at bounding box center [236, 13] width 317 height 14
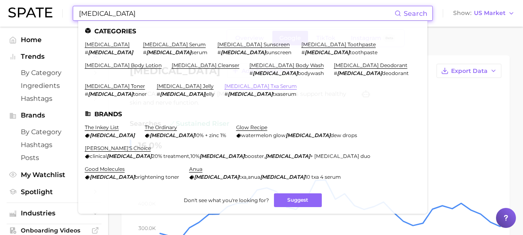
click at [225, 86] on link "[MEDICAL_DATA] txa serum" at bounding box center [261, 86] width 72 height 6
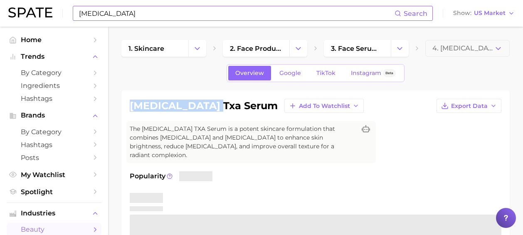
drag, startPoint x: 216, startPoint y: 105, endPoint x: 116, endPoint y: 106, distance: 100.3
copy h1 "[MEDICAL_DATA] txa"
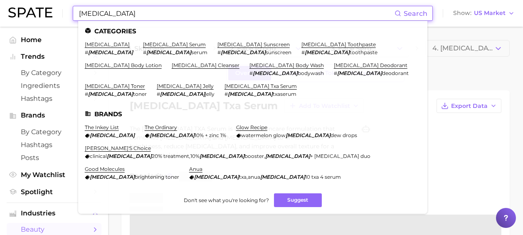
drag, startPoint x: 142, startPoint y: 15, endPoint x: -44, endPoint y: 8, distance: 186.5
click at [0, 8] on html "[MEDICAL_DATA] Search Categories [MEDICAL_DATA] # [MEDICAL_DATA] [MEDICAL_DATA]…" at bounding box center [261, 117] width 523 height 235
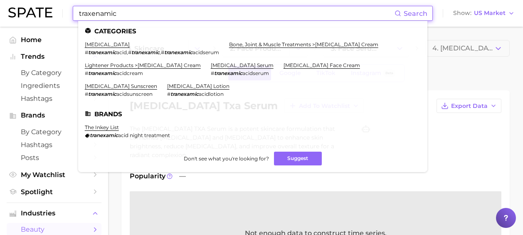
type input "traxenamic"
click at [111, 40] on ul "Categories [MEDICAL_DATA] # [MEDICAL_DATA] , # tranexamic , # tranexamic acidse…" at bounding box center [252, 96] width 349 height 151
click at [117, 45] on link "[MEDICAL_DATA]" at bounding box center [107, 44] width 45 height 6
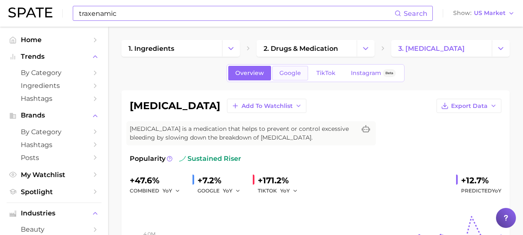
click at [300, 70] on span "Google" at bounding box center [291, 72] width 22 height 7
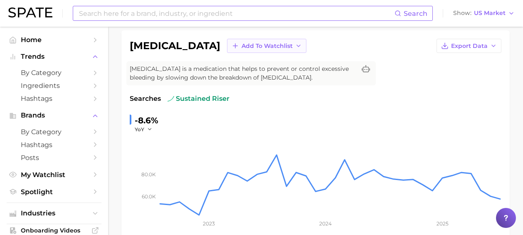
scroll to position [187, 0]
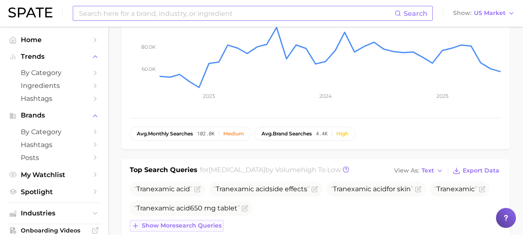
click at [209, 220] on button "Show more search queries" at bounding box center [177, 226] width 94 height 12
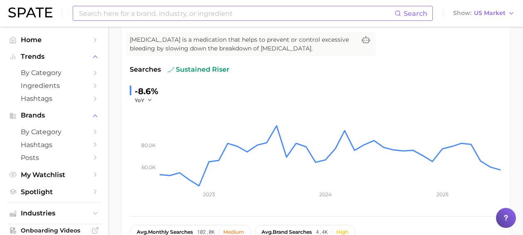
scroll to position [0, 0]
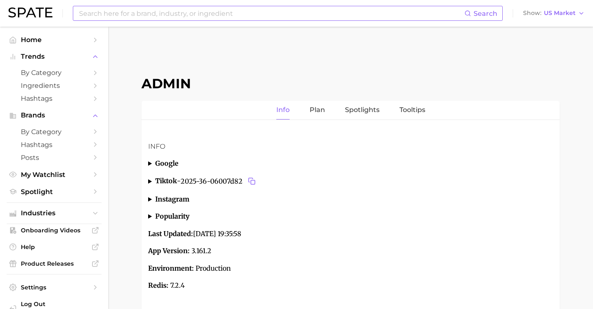
click at [192, 20] on input at bounding box center [271, 13] width 386 height 14
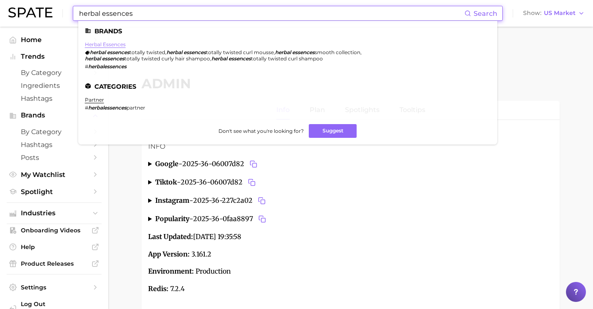
type input "herbal essences"
click at [108, 44] on link "herbal essences" at bounding box center [105, 44] width 41 height 6
